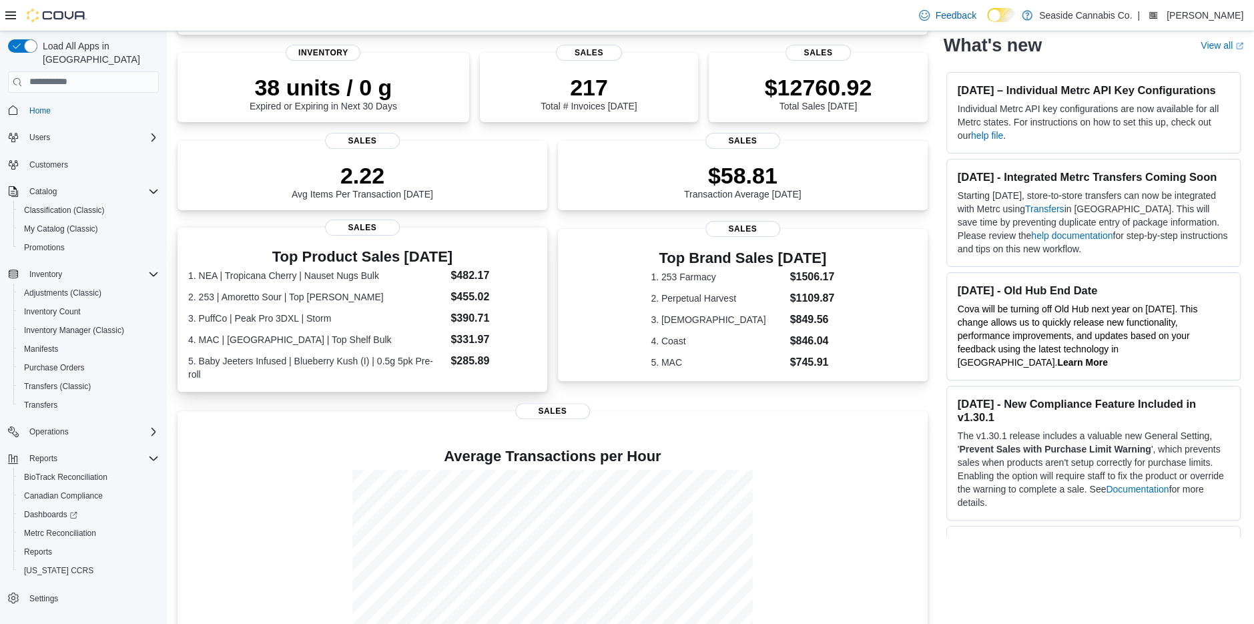
scroll to position [248, 0]
